Goal: Use online tool/utility: Utilize a website feature to perform a specific function

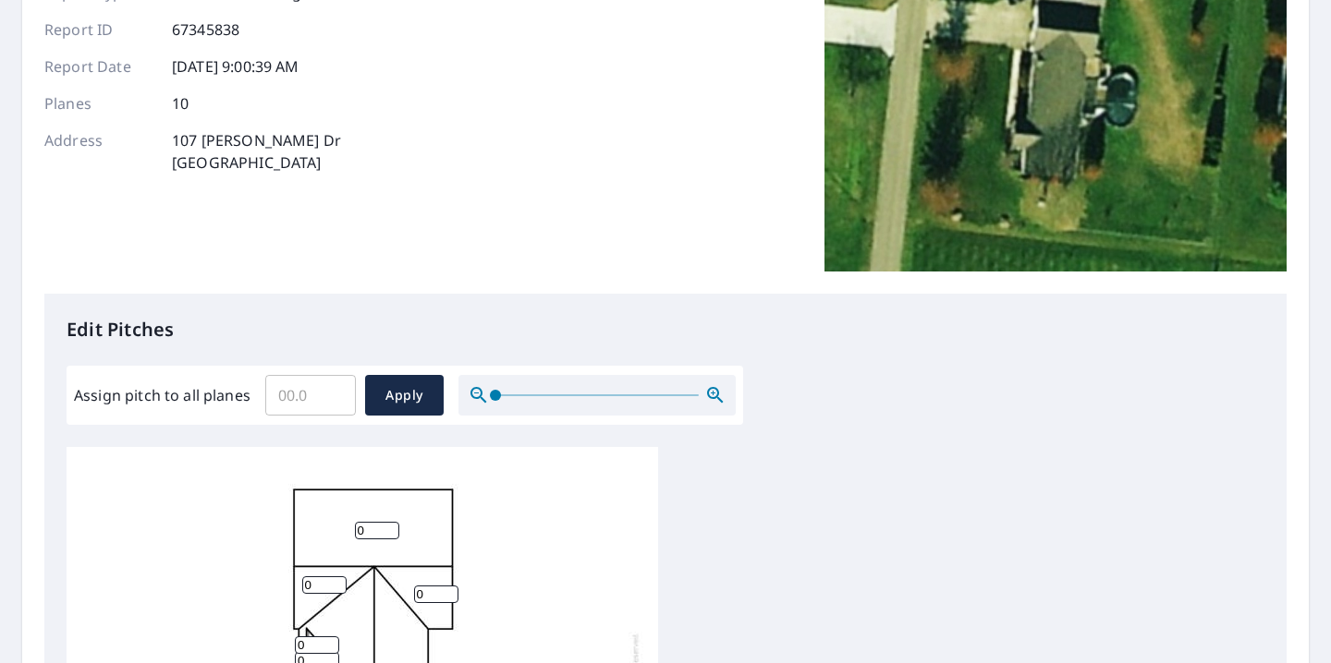
scroll to position [223, 0]
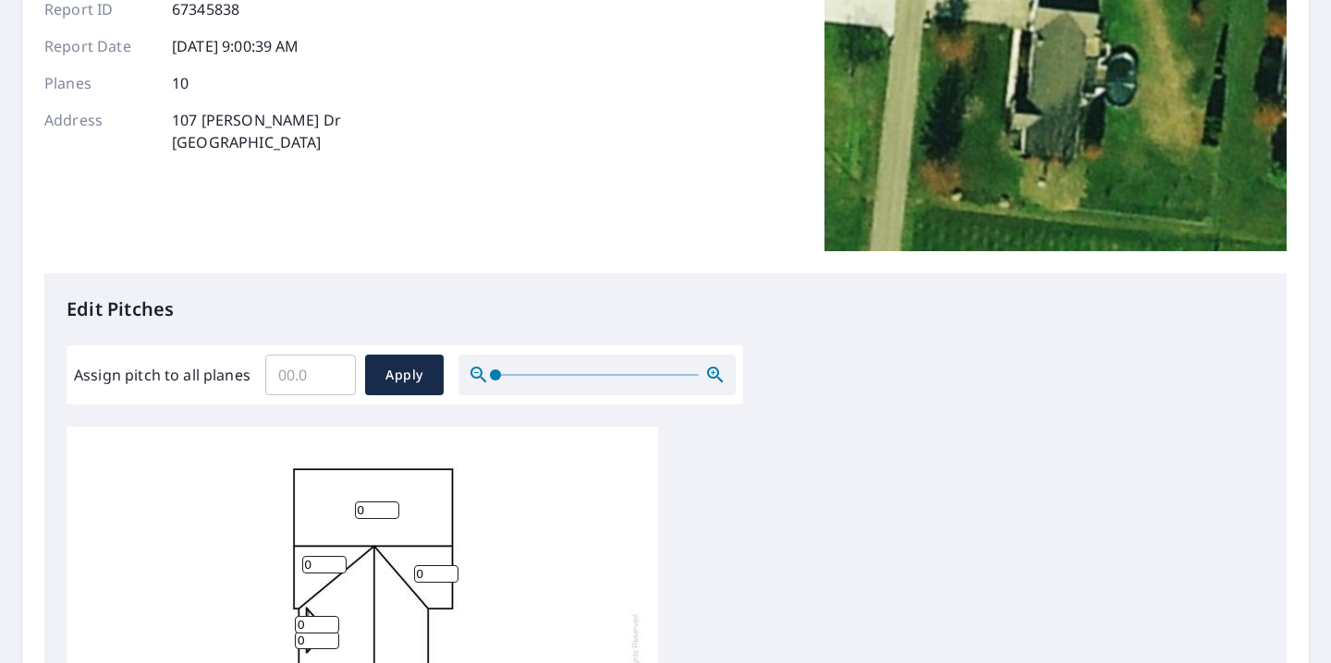
click at [327, 369] on input "0.1" at bounding box center [310, 375] width 91 height 52
click at [294, 375] on input "0.1" at bounding box center [310, 375] width 91 height 52
click at [309, 379] on input "0.1" at bounding box center [310, 375] width 91 height 52
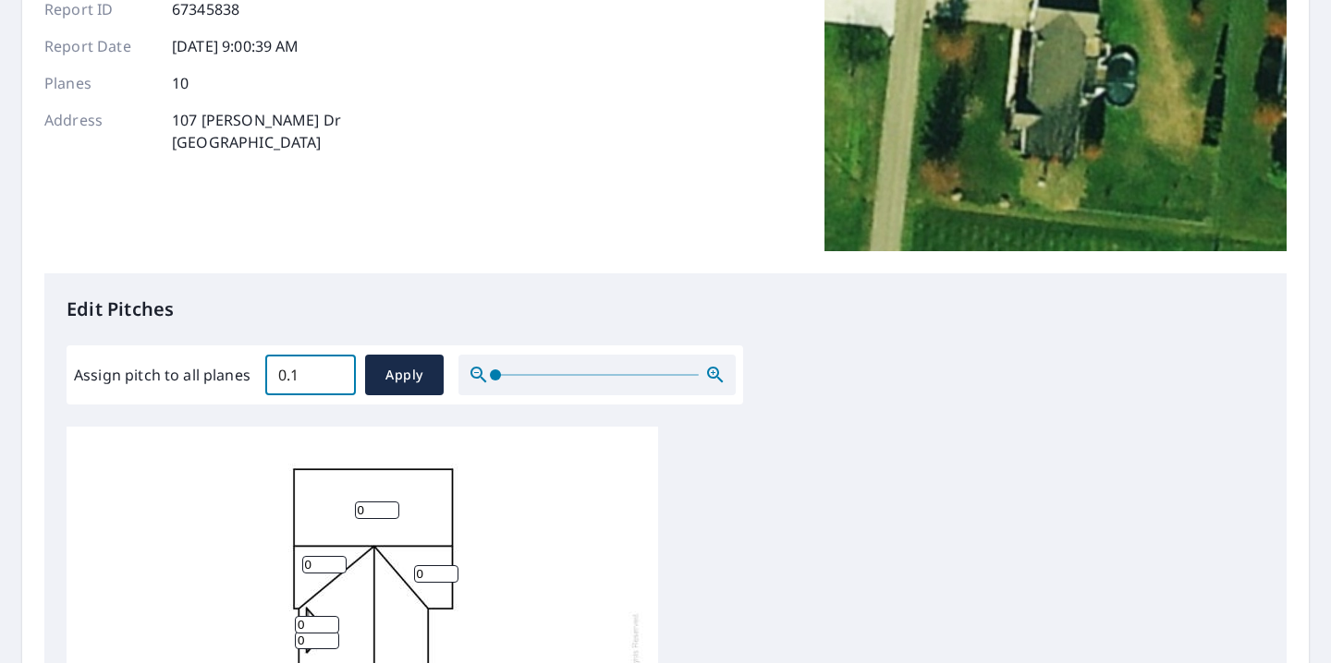
click at [309, 379] on input "0.1" at bounding box center [310, 375] width 91 height 52
type input "5"
click at [395, 368] on span "Apply" at bounding box center [404, 375] width 49 height 23
type input "5"
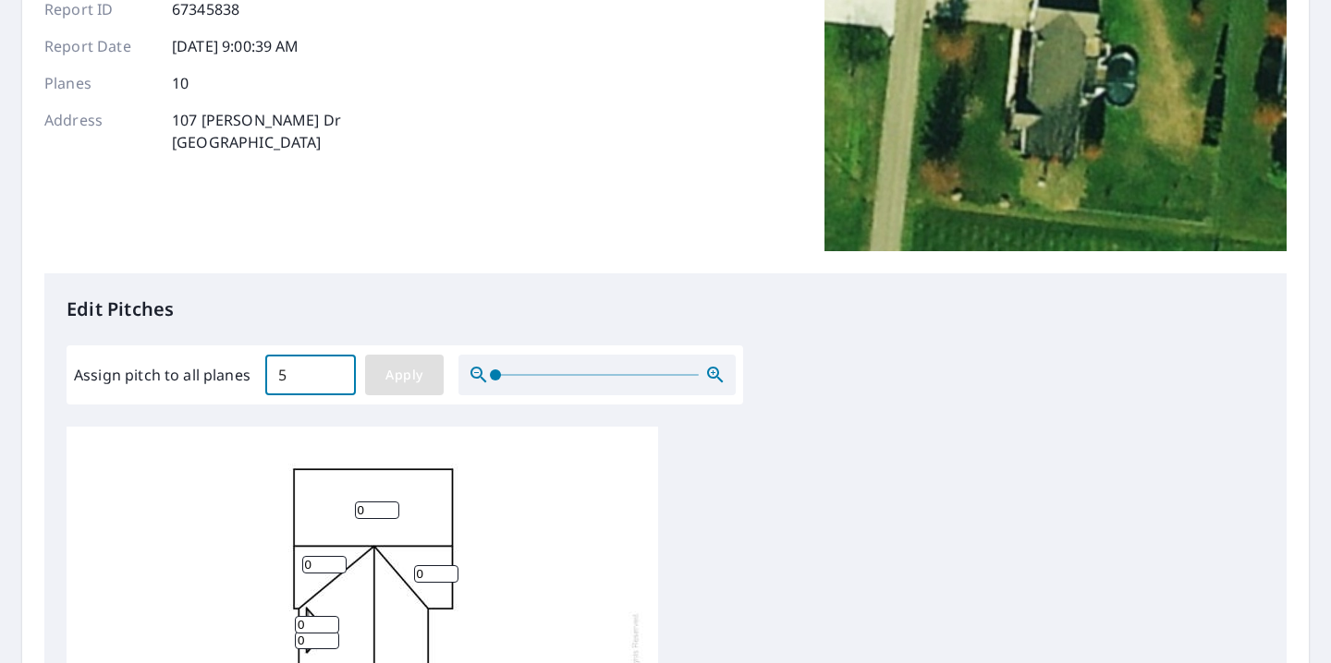
type input "5"
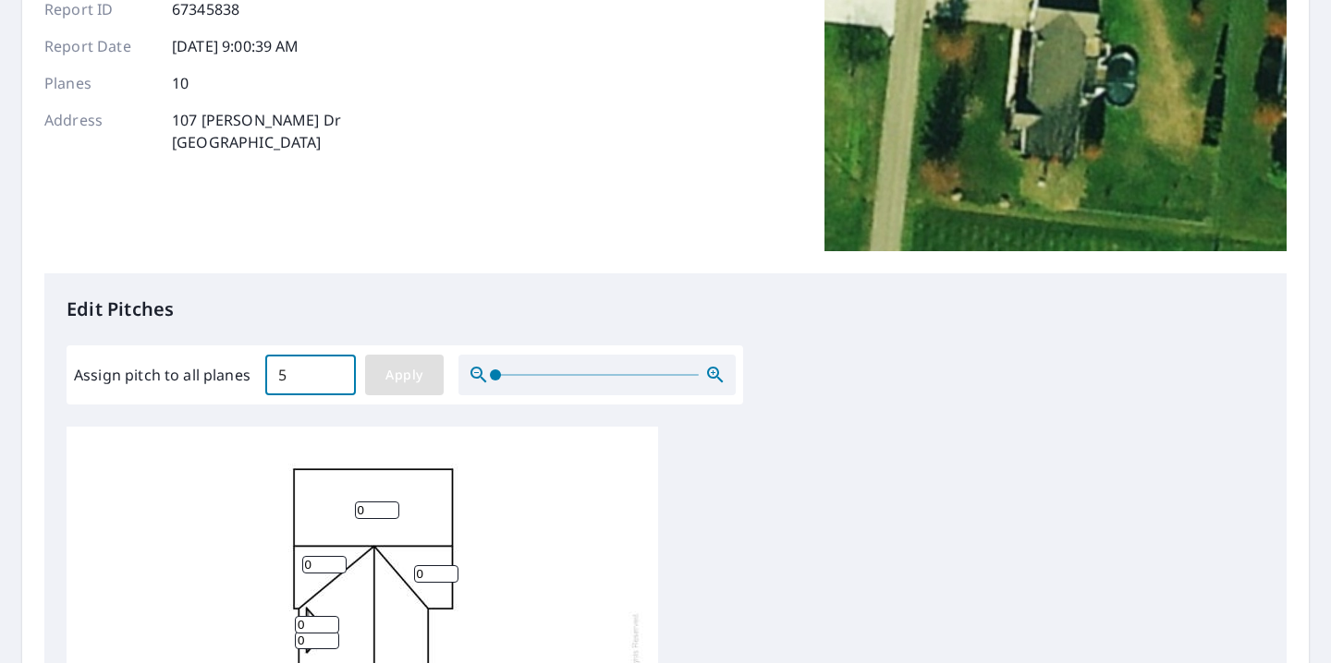
type input "5"
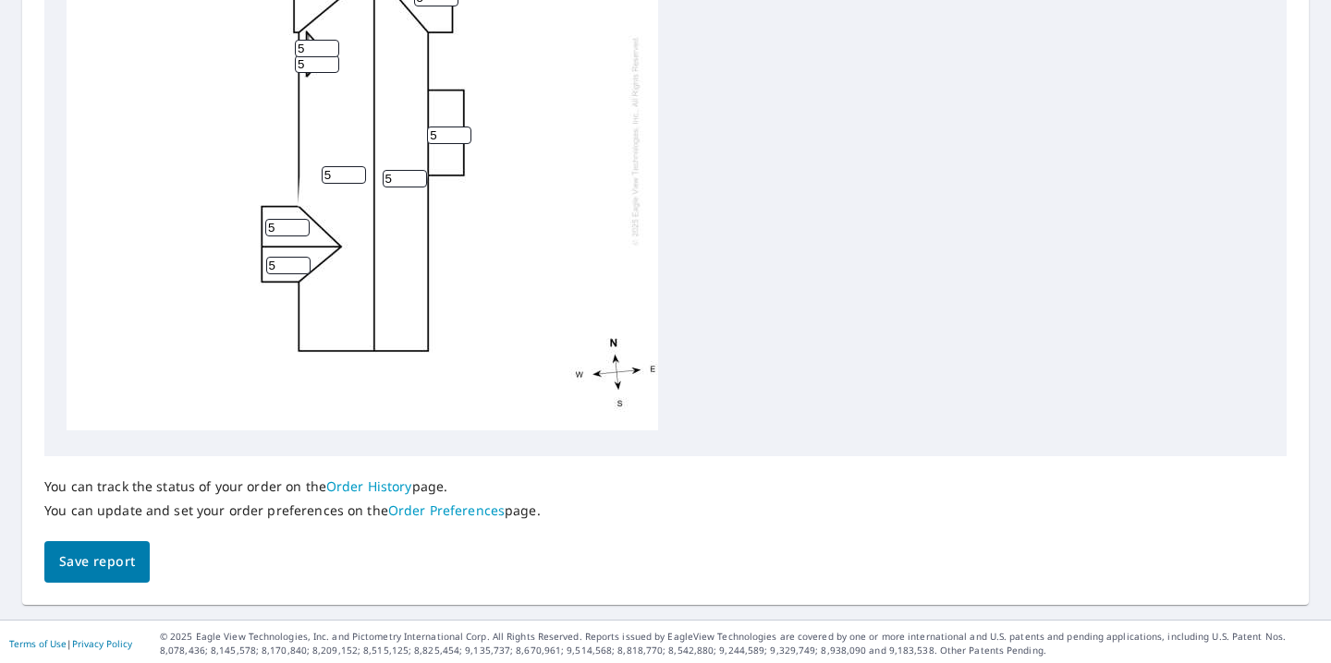
scroll to position [798, 0]
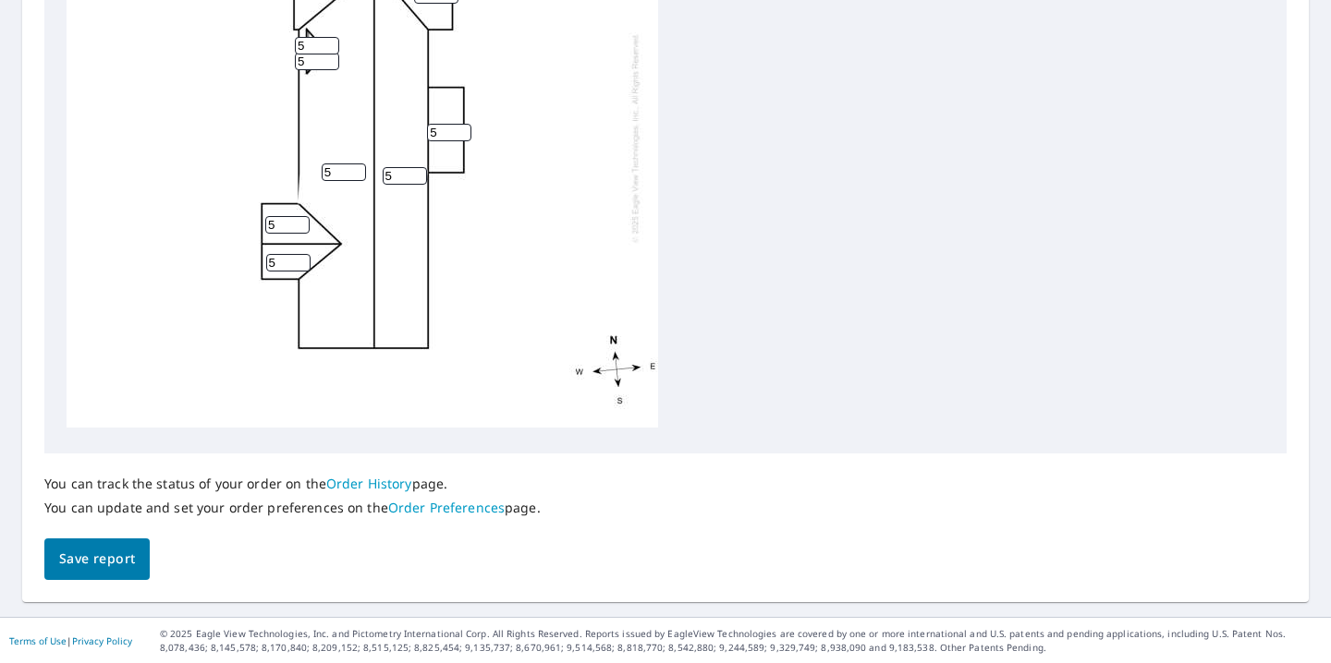
click at [93, 554] on span "Save report" at bounding box center [97, 559] width 76 height 23
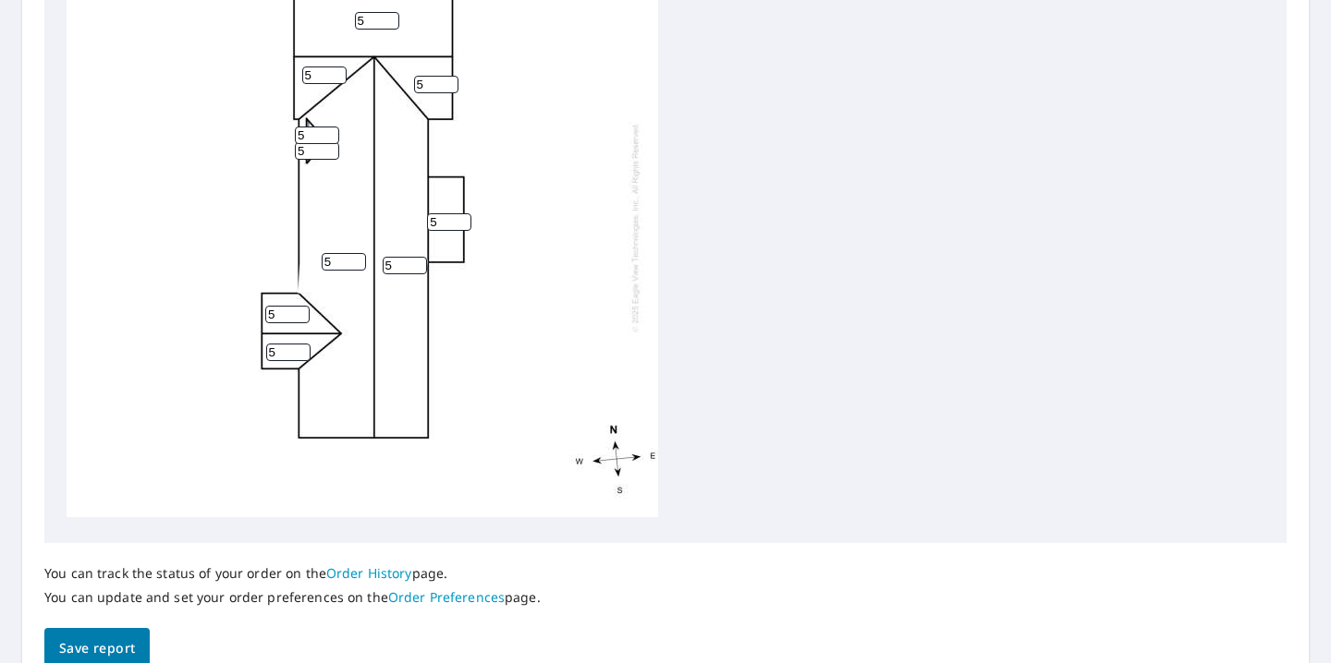
scroll to position [798, 0]
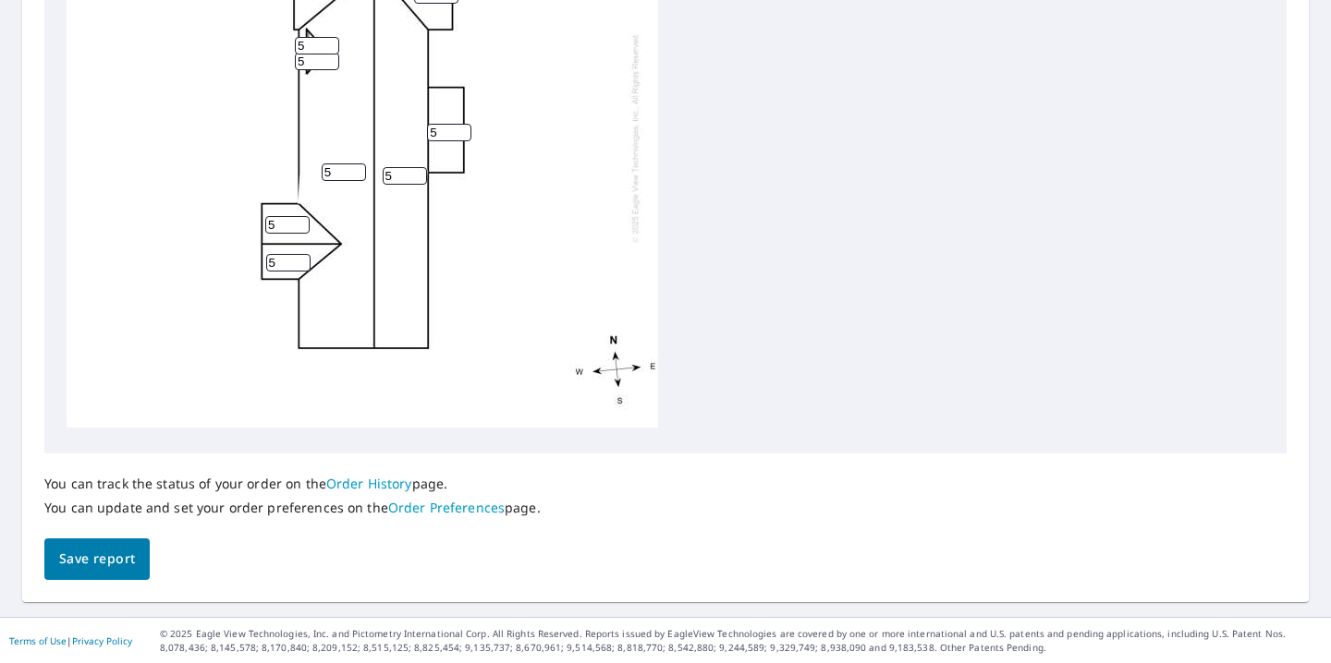
click at [113, 559] on span "Save report" at bounding box center [97, 559] width 76 height 23
